Goal: Transaction & Acquisition: Purchase product/service

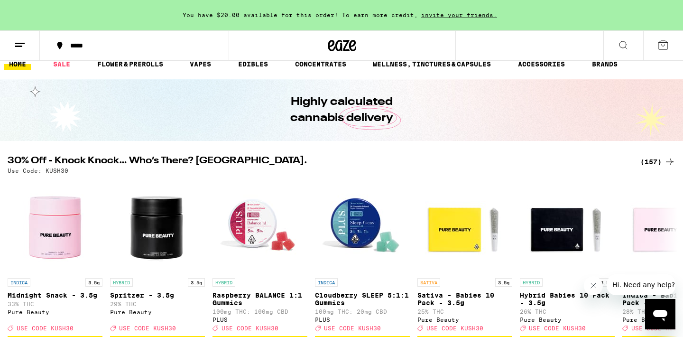
scroll to position [14, 0]
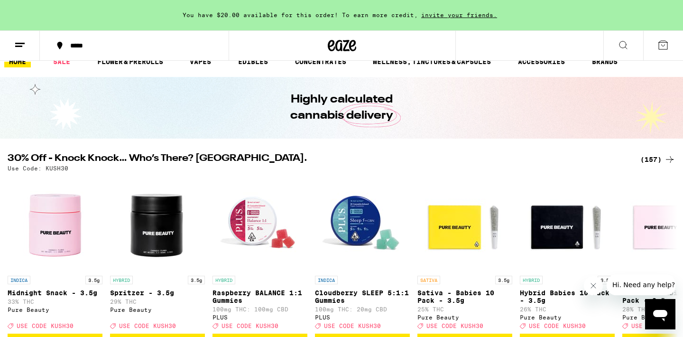
click at [663, 159] on div "(157)" at bounding box center [657, 159] width 35 height 11
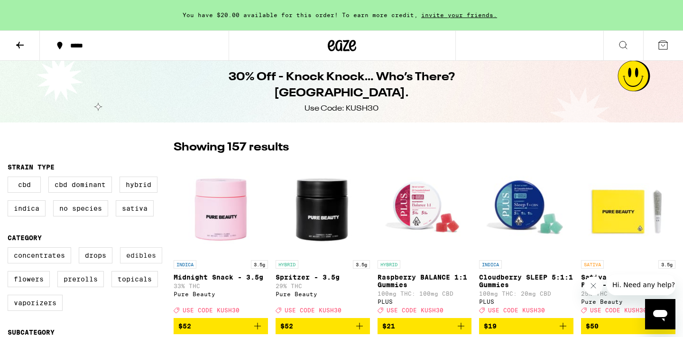
click at [136, 261] on label "Edibles" at bounding box center [141, 255] width 42 height 16
click at [10, 249] on input "Edibles" at bounding box center [9, 248] width 0 height 0
checkbox input "true"
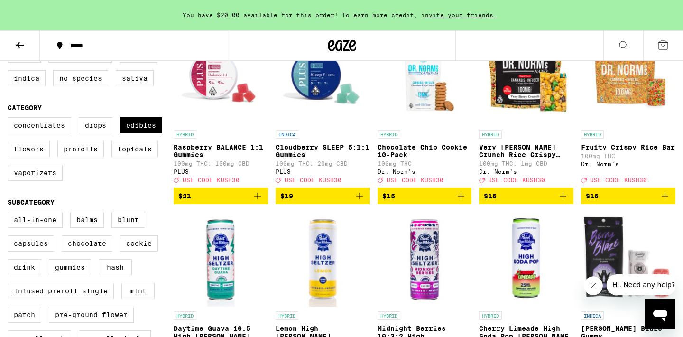
scroll to position [131, 0]
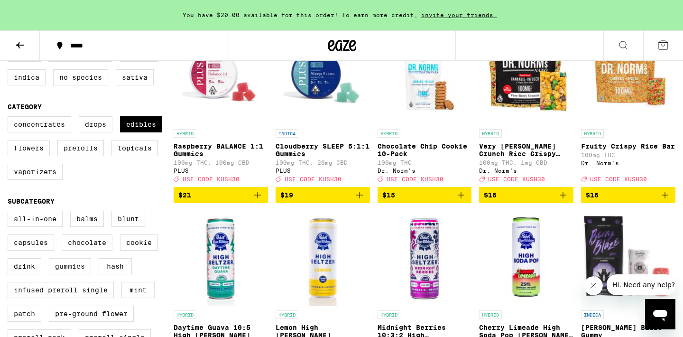
click at [64, 274] on label "Gummies" at bounding box center [70, 266] width 42 height 16
click at [10, 212] on input "Gummies" at bounding box center [9, 212] width 0 height 0
checkbox input "true"
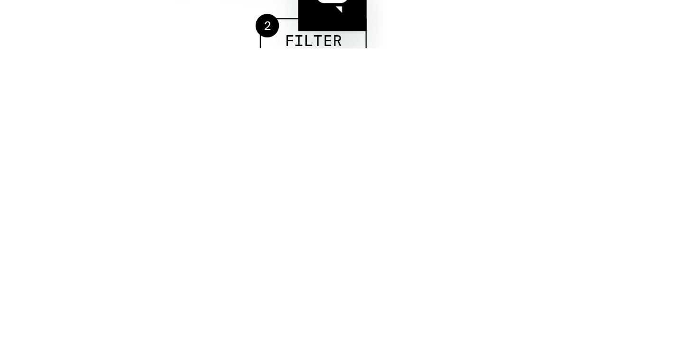
scroll to position [30, 0]
